Goal: Information Seeking & Learning: Learn about a topic

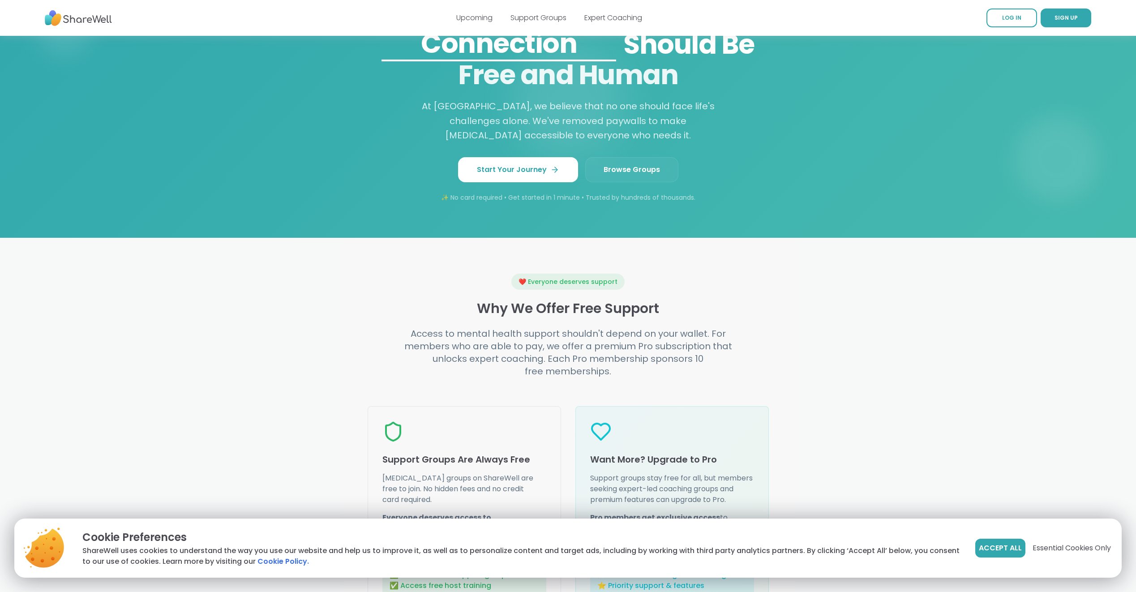
scroll to position [806, 0]
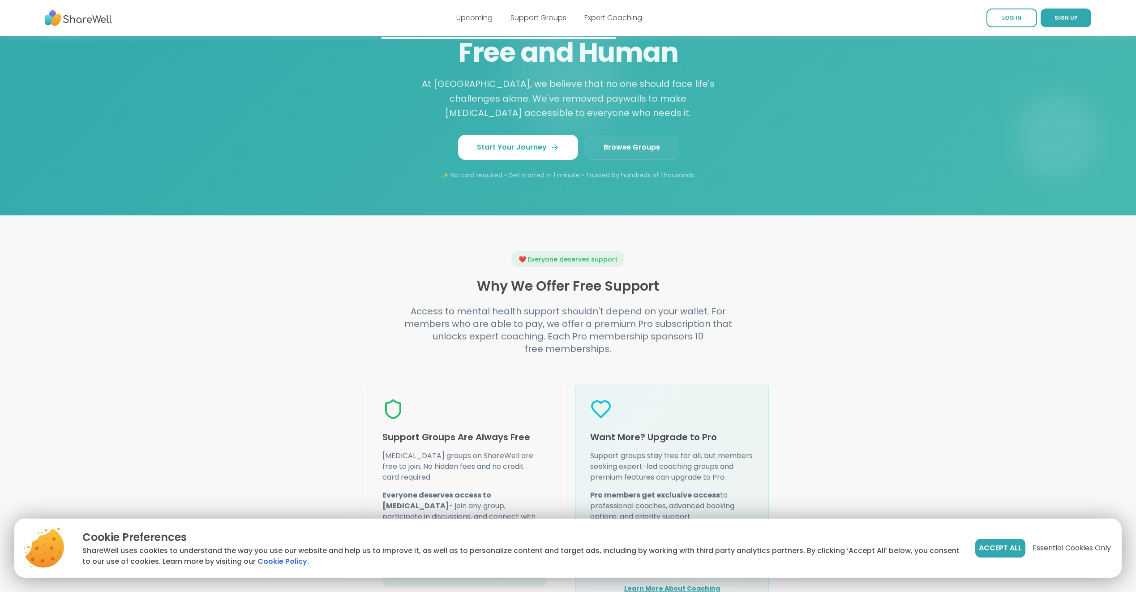
click at [644, 153] on span "Browse Groups" at bounding box center [632, 147] width 56 height 11
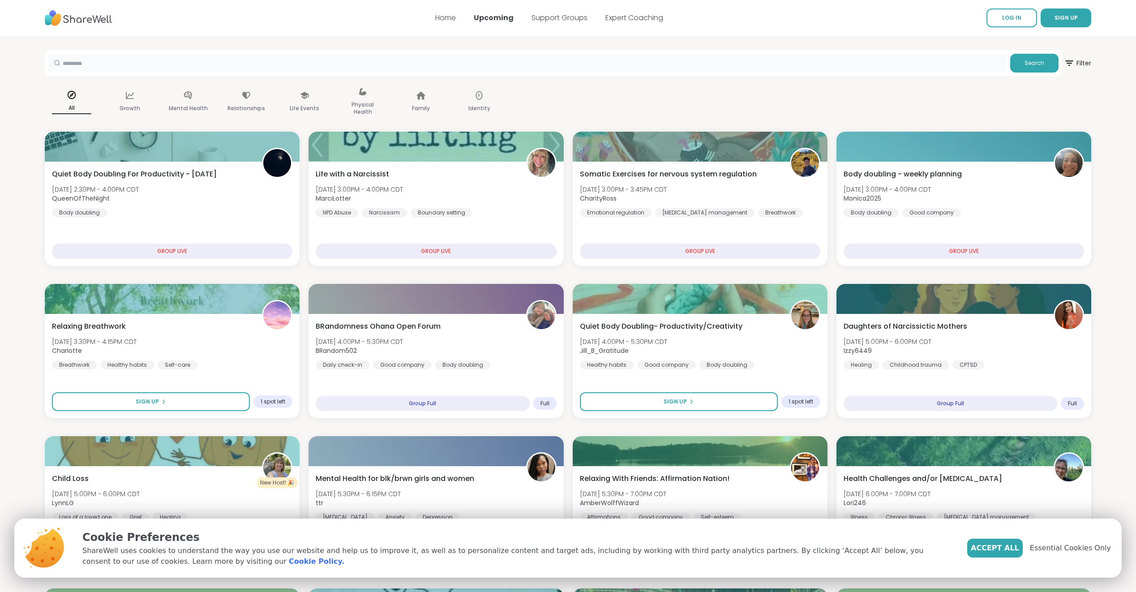
click at [437, 67] on input "text" at bounding box center [527, 63] width 958 height 18
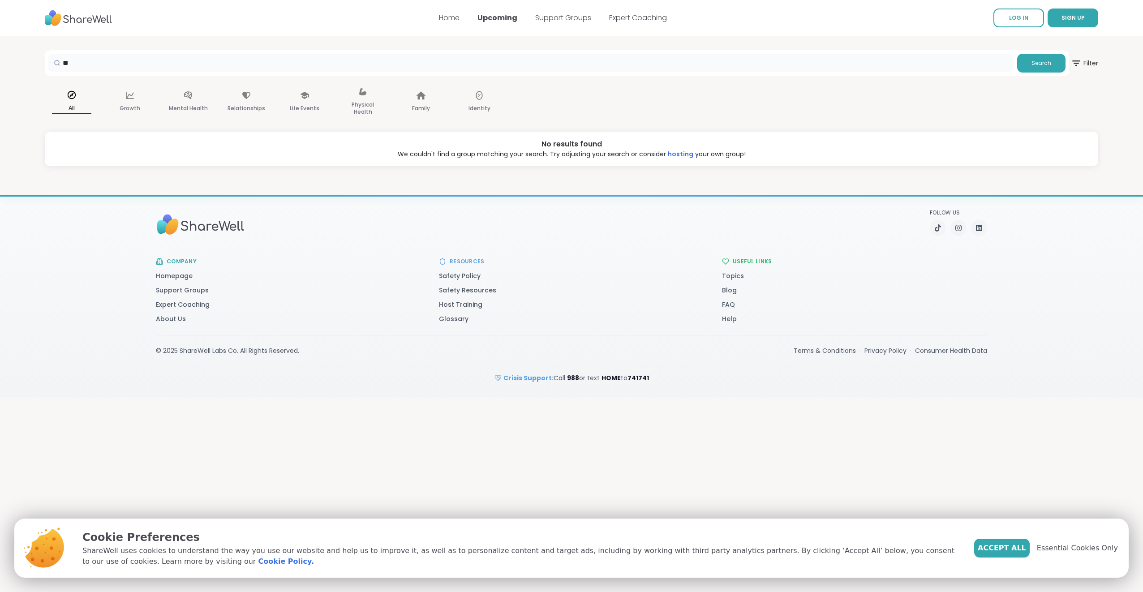
type input "*"
type input "*********"
drag, startPoint x: 422, startPoint y: 61, endPoint x: -32, endPoint y: 73, distance: 454.6
click at [0, 73] on html "Support Sign Up Log In Home Upcoming Support Groups Expert Coaching LOG IN SIGN…" at bounding box center [571, 296] width 1143 height 592
